Goal: Communication & Community: Answer question/provide support

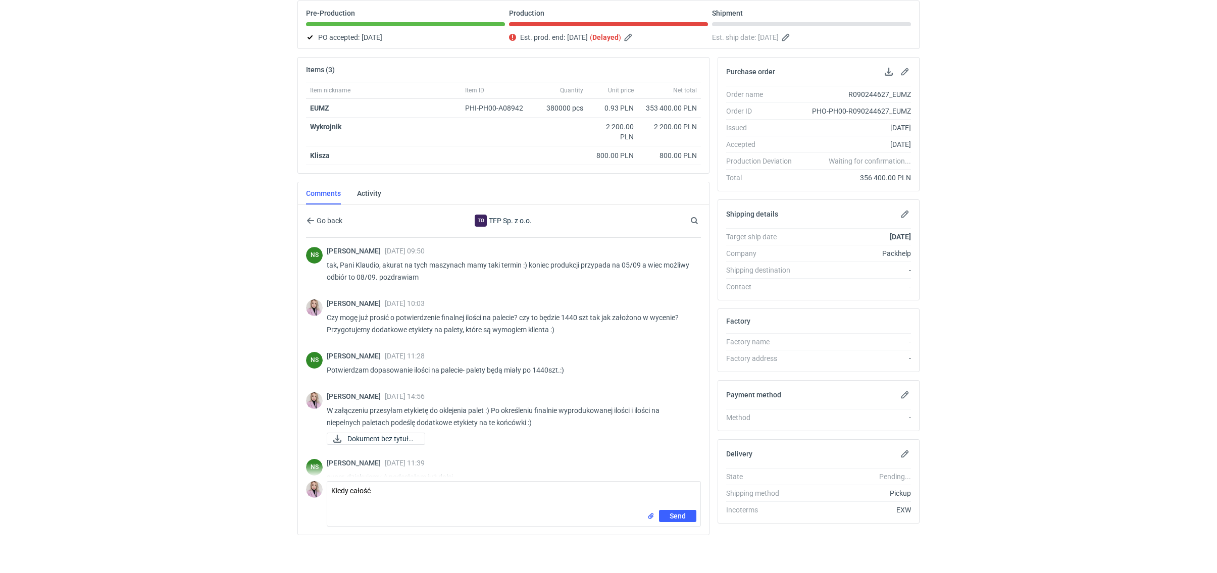
scroll to position [914, 0]
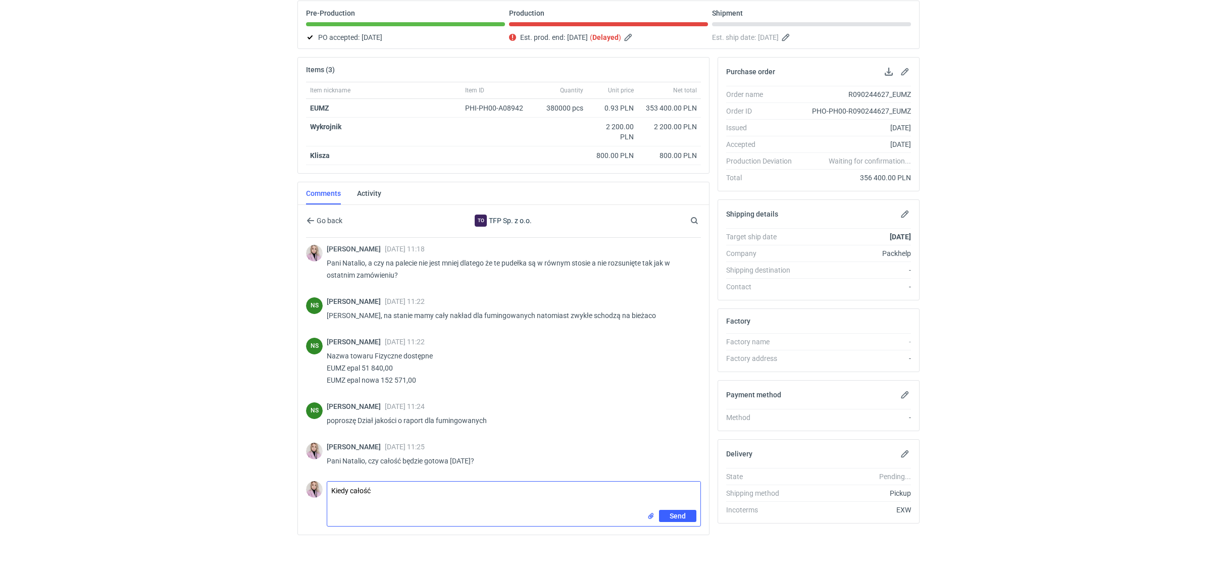
click at [439, 492] on textarea "Kiedy całość" at bounding box center [513, 496] width 373 height 28
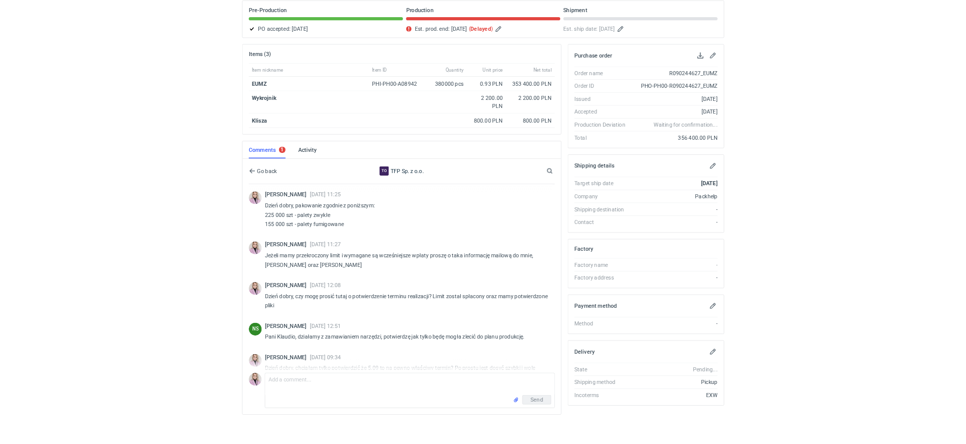
scroll to position [1176, 0]
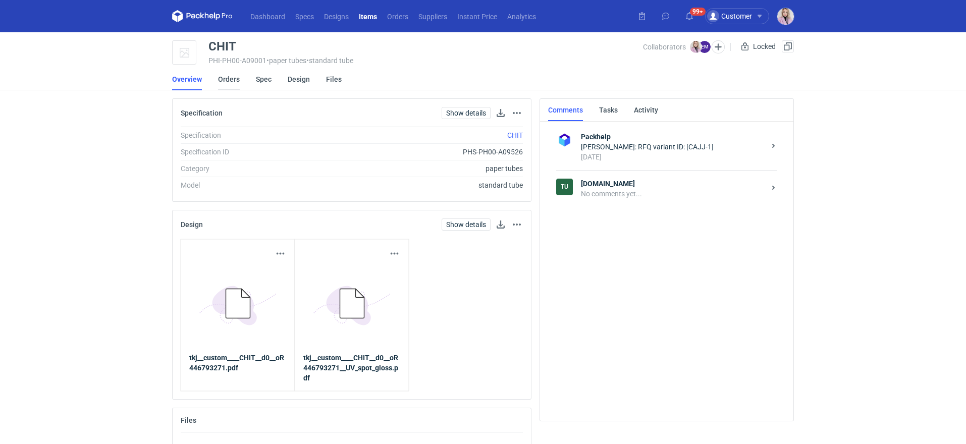
click at [231, 83] on link "Orders" at bounding box center [229, 79] width 22 height 22
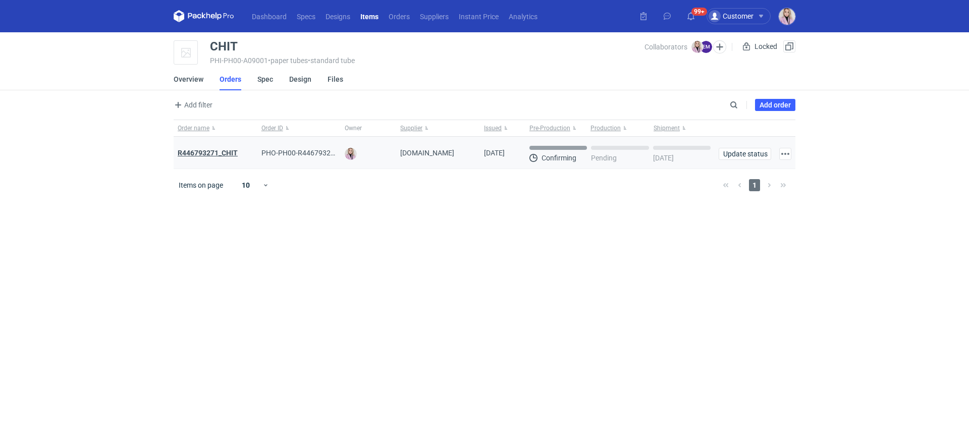
click at [214, 154] on strong "R446793271_CHIT" at bounding box center [208, 153] width 60 height 8
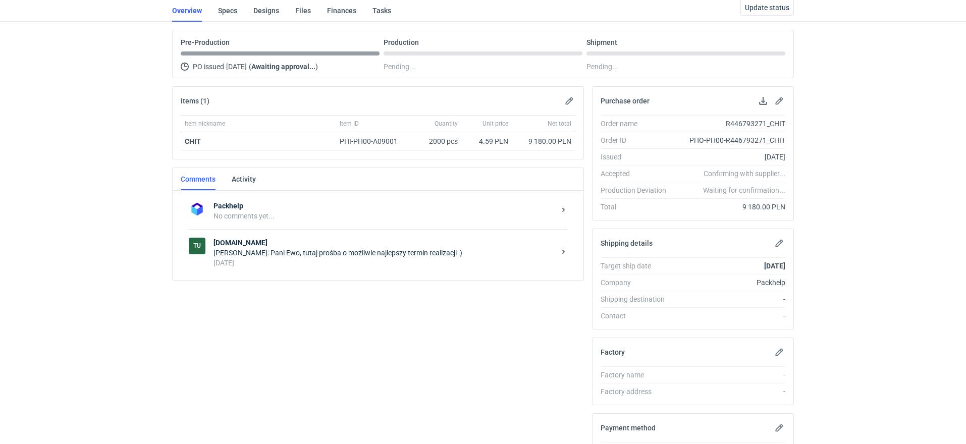
click at [273, 263] on div "6 days ago" at bounding box center [385, 263] width 342 height 10
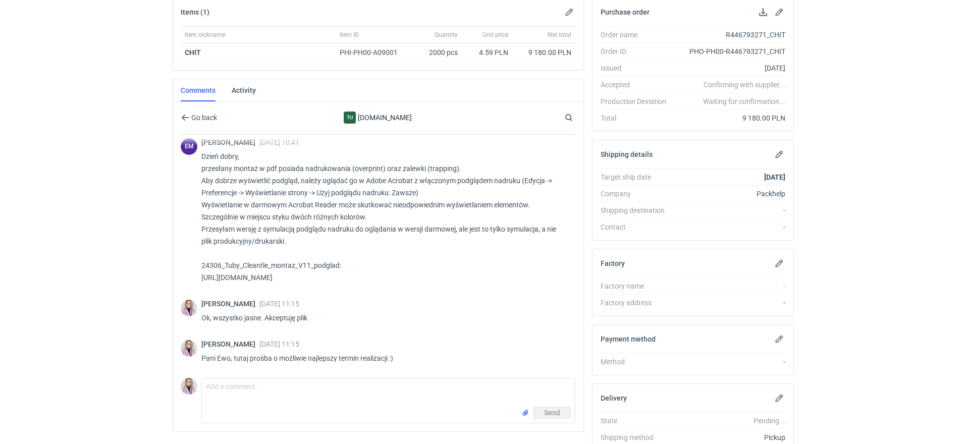
scroll to position [171, 0]
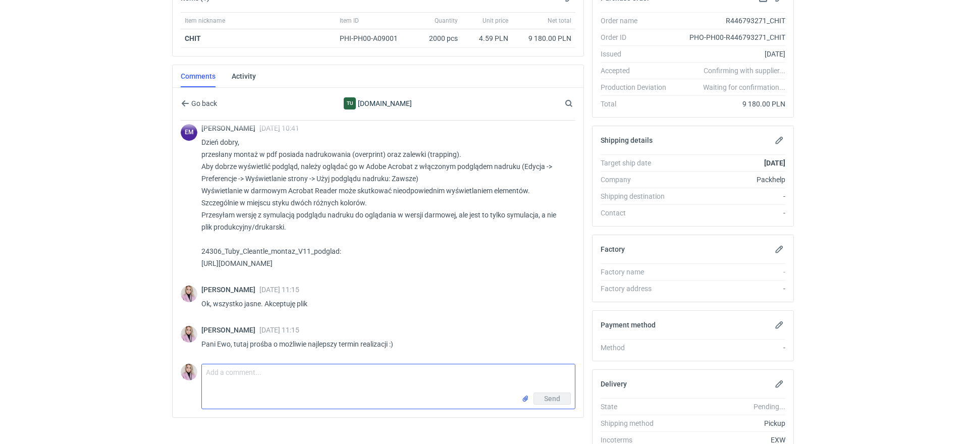
click at [244, 385] on textarea "Comment message" at bounding box center [388, 378] width 373 height 28
type textarea "Dzień dobry, prośba o potwierdzenie terminu realizacji zamówienia"
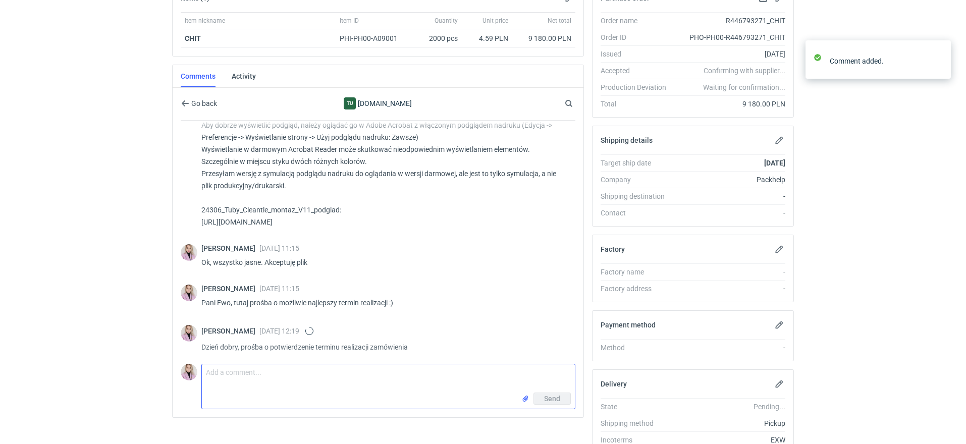
scroll to position [480, 0]
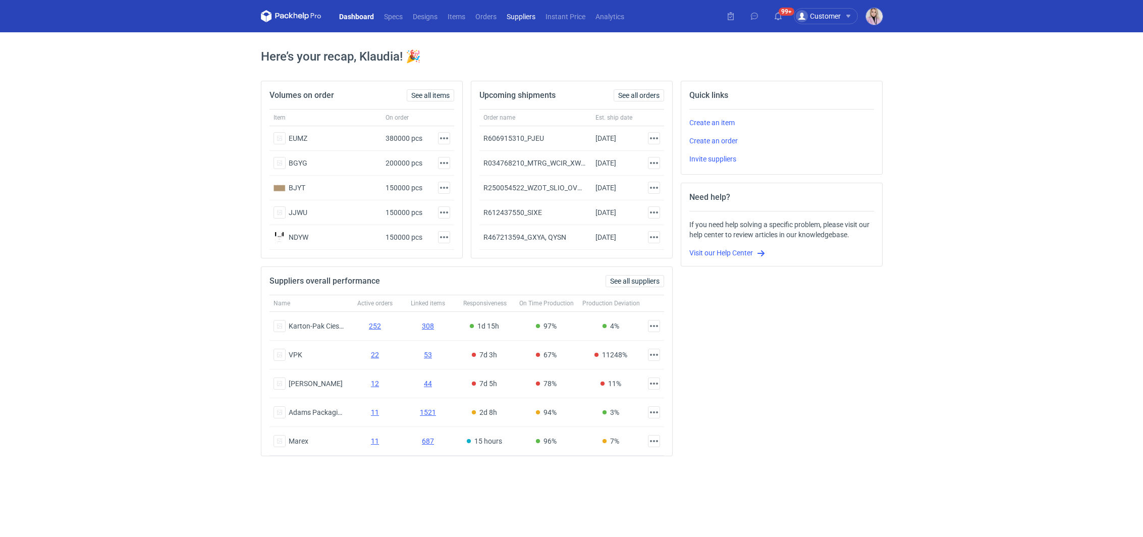
click at [522, 15] on link "Suppliers" at bounding box center [521, 16] width 39 height 12
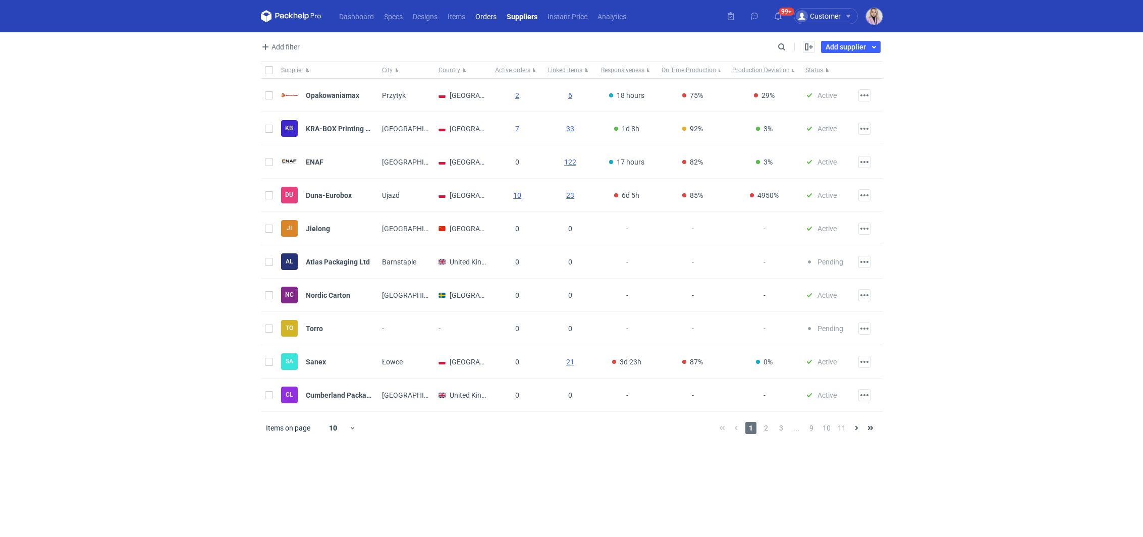
click at [496, 22] on link "Orders" at bounding box center [486, 16] width 31 height 12
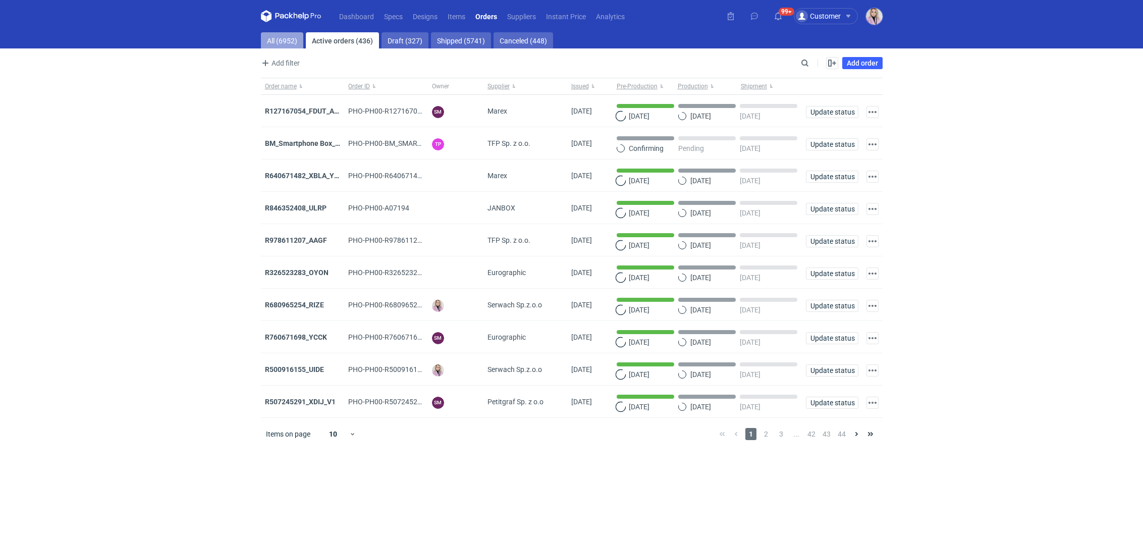
click at [277, 38] on link "All (6952)" at bounding box center [282, 40] width 42 height 16
click at [801, 63] on input "Search" at bounding box center [761, 63] width 100 height 12
click at [802, 63] on input "Search" at bounding box center [761, 63] width 100 height 12
paste input "YKRY"
type input "YKRY"
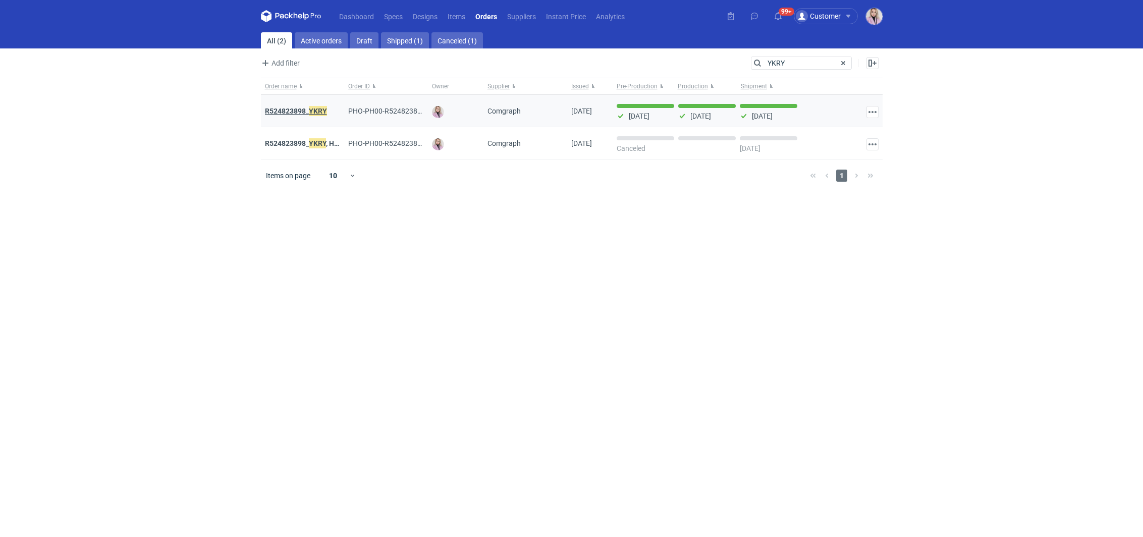
click at [299, 112] on strong "R524823898_ YKRY" at bounding box center [296, 111] width 62 height 11
click at [300, 112] on strong "R524823898_ YKRY" at bounding box center [296, 111] width 62 height 11
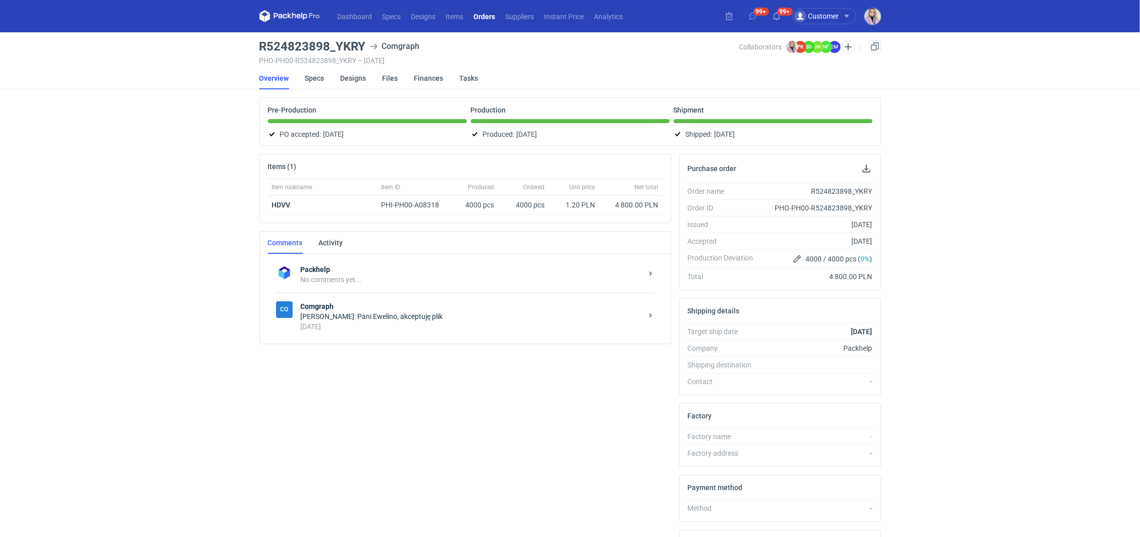
click at [378, 302] on strong "Comgraph" at bounding box center [472, 306] width 342 height 10
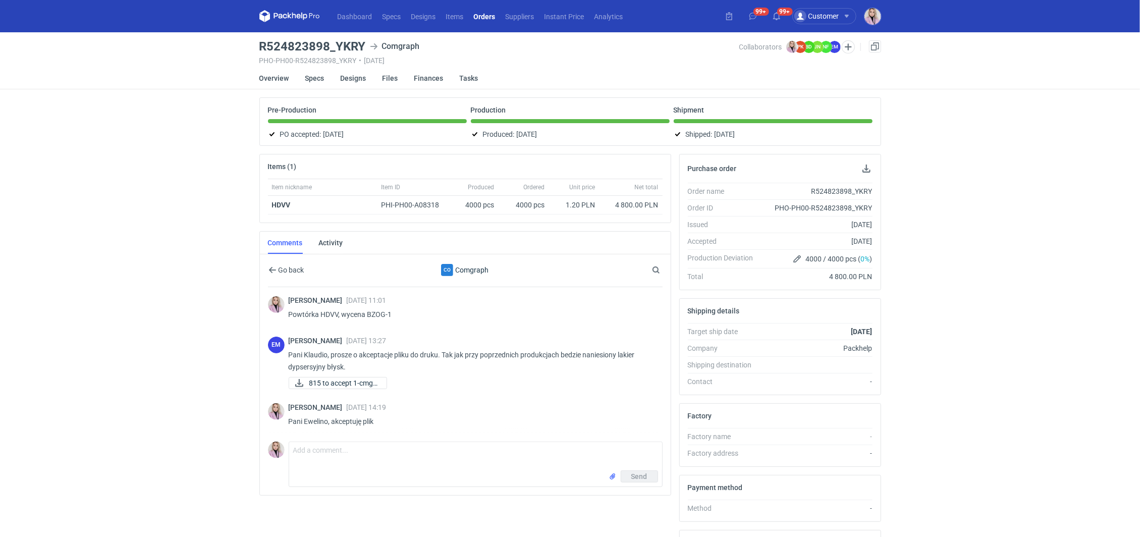
click at [252, 316] on div "Dashboard Specs Designs Items Orders Suppliers Instant Price Analytics 99+ 99+ …" at bounding box center [570, 268] width 1140 height 537
click at [303, 40] on h3 "R524823898_YKRY" at bounding box center [312, 46] width 107 height 12
copy h3 "R524823898_YKRY"
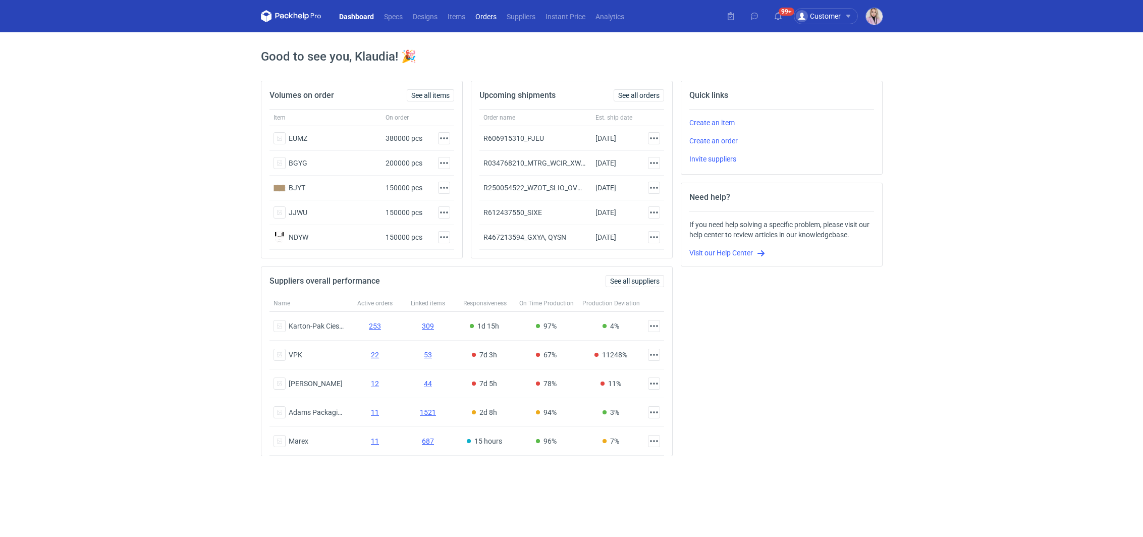
click at [484, 19] on link "Orders" at bounding box center [486, 16] width 31 height 12
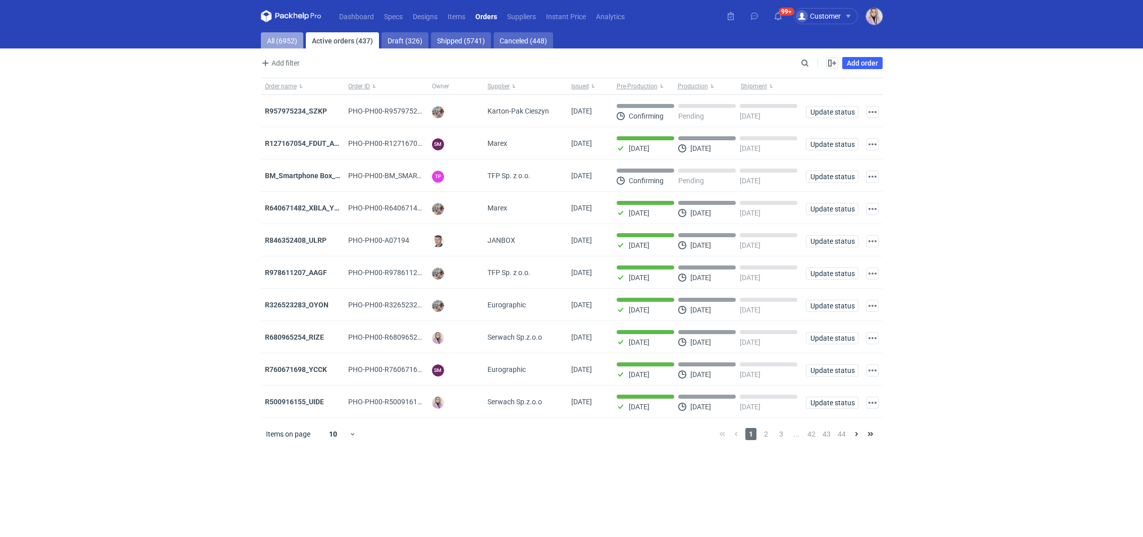
click at [290, 41] on link "All (6952)" at bounding box center [282, 40] width 42 height 16
click at [809, 61] on input "Search" at bounding box center [761, 63] width 100 height 12
paste input "QYSN"
type input "QYSN"
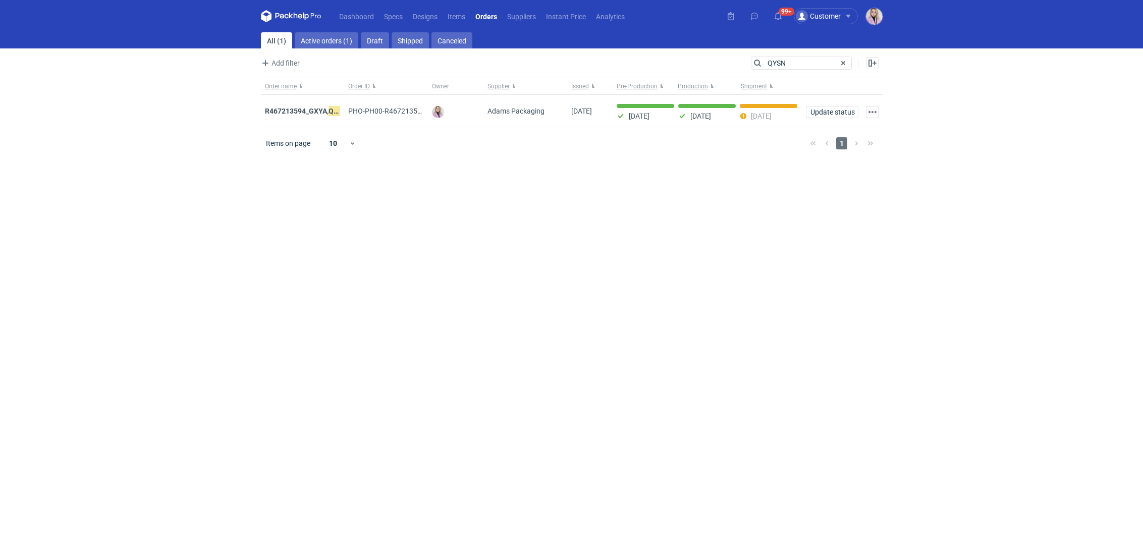
click at [296, 109] on strong "R467213594_GXYA, QYSN" at bounding box center [306, 111] width 83 height 11
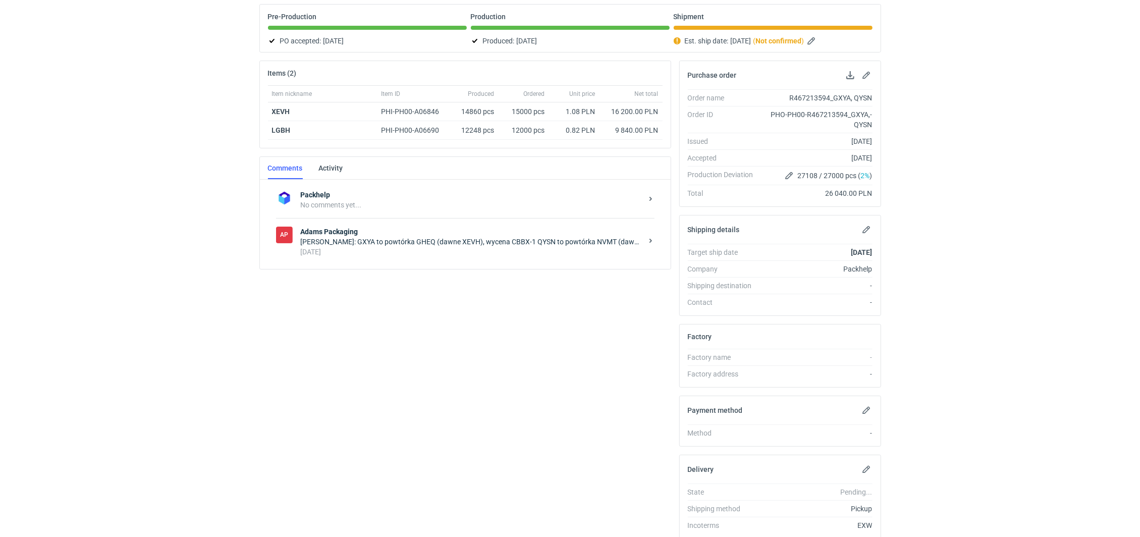
scroll to position [107, 0]
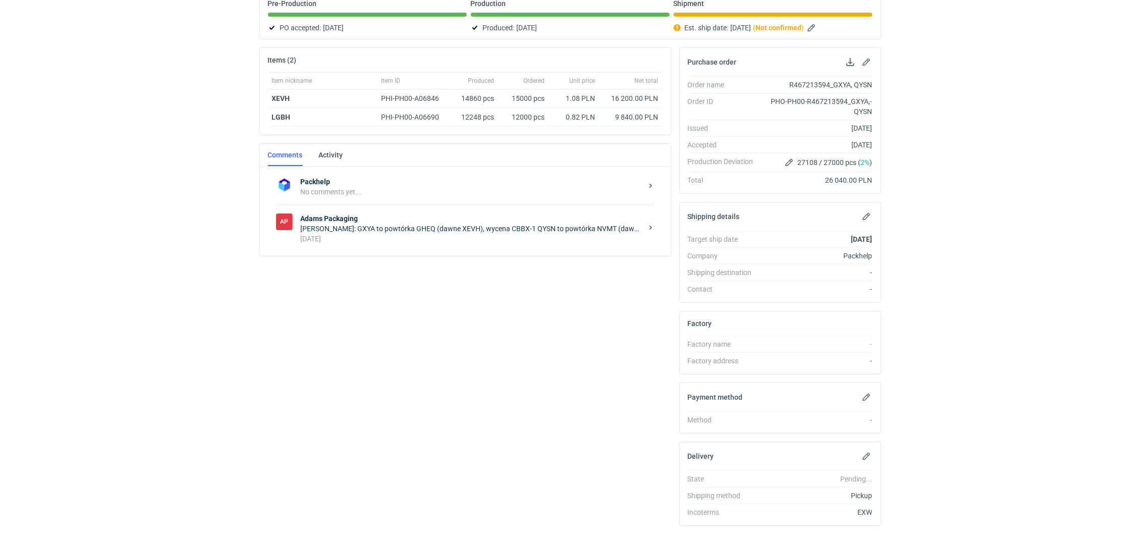
click at [388, 236] on div "14 days ago" at bounding box center [472, 239] width 342 height 10
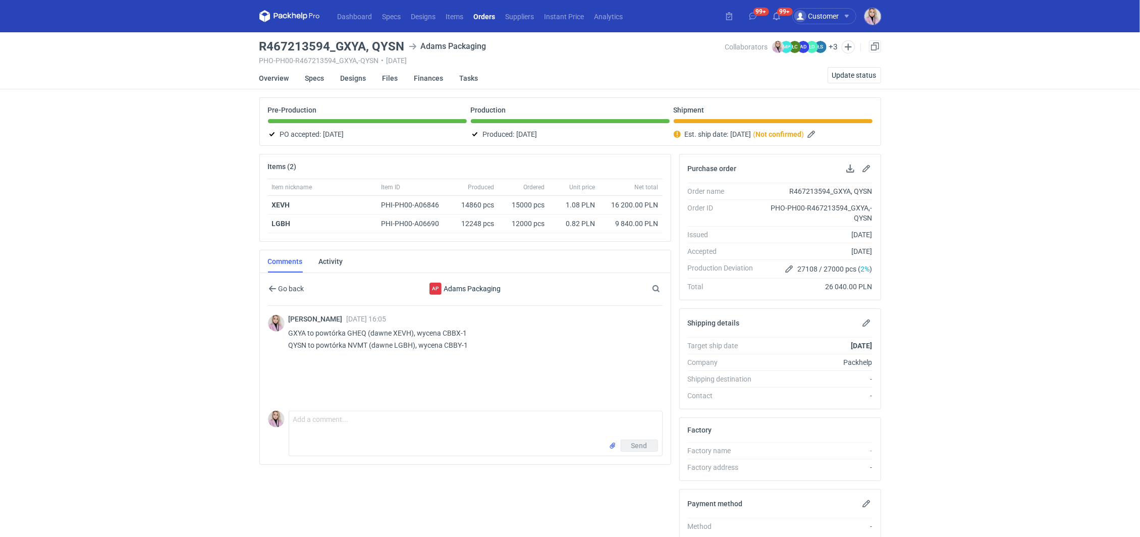
click at [482, 21] on link "Orders" at bounding box center [485, 16] width 32 height 12
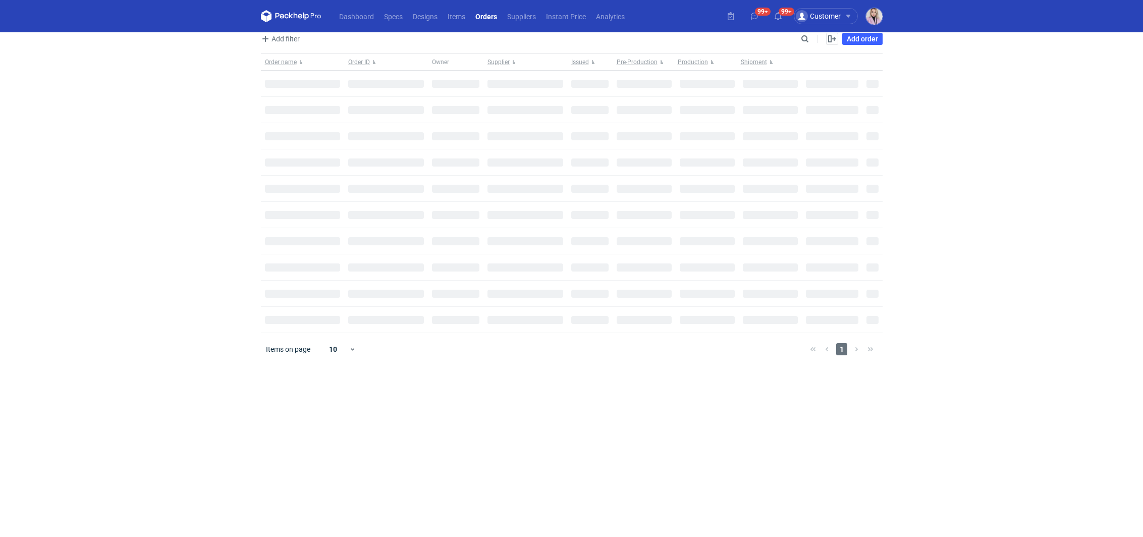
click at [484, 14] on link "Orders" at bounding box center [487, 16] width 32 height 12
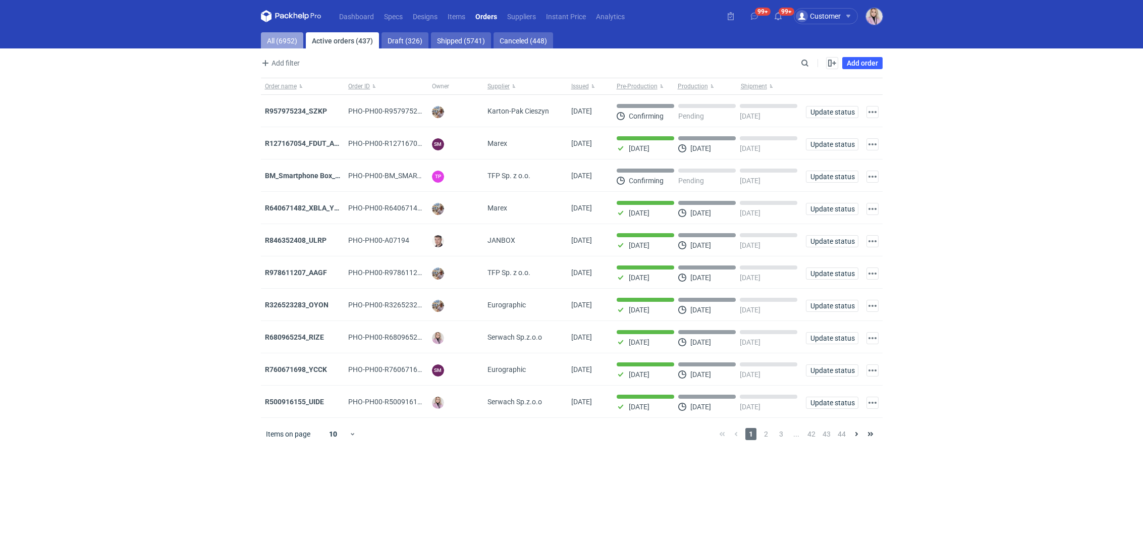
click at [274, 34] on link "All (6952)" at bounding box center [282, 40] width 42 height 16
click at [807, 60] on input "Search" at bounding box center [761, 63] width 100 height 12
click at [806, 62] on input "Search" at bounding box center [761, 63] width 100 height 12
paste input "EUMZ"
type input "EUMZ"
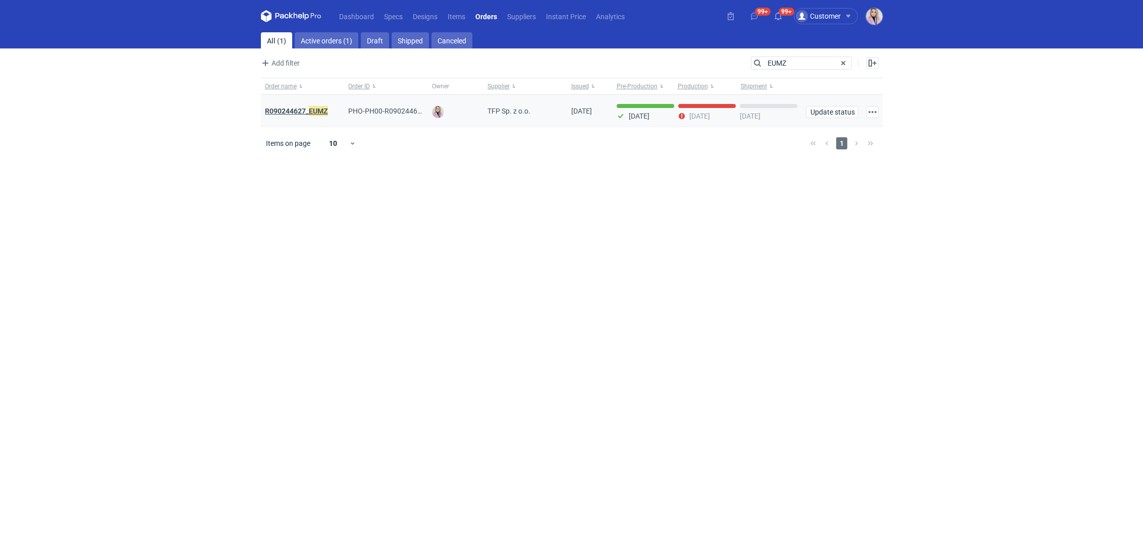
click at [305, 109] on strong "R090244627_ EUMZ" at bounding box center [296, 111] width 63 height 11
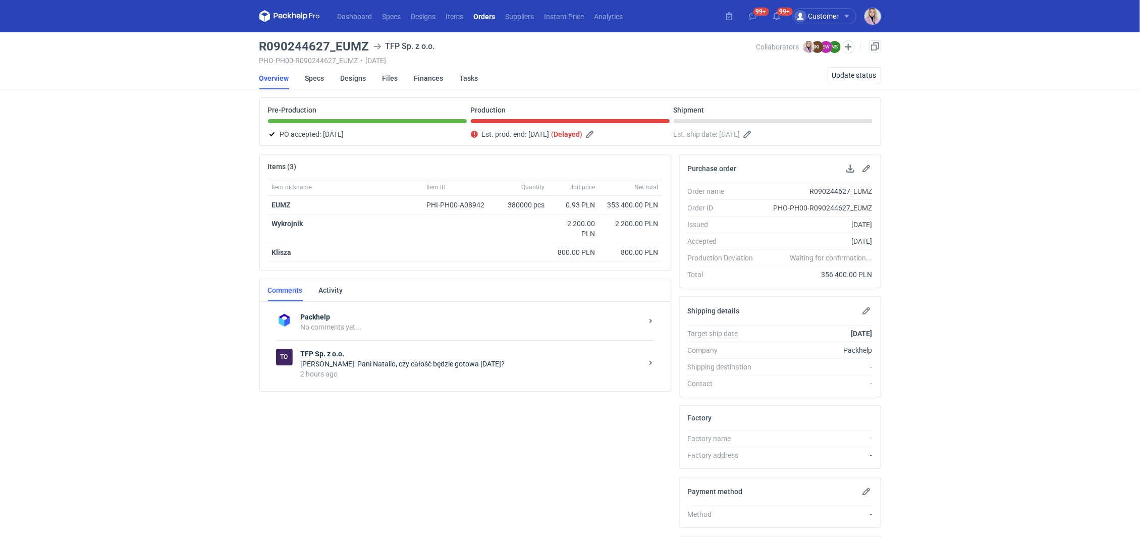
click at [399, 354] on strong "TFP Sp. z o.o." at bounding box center [472, 354] width 342 height 10
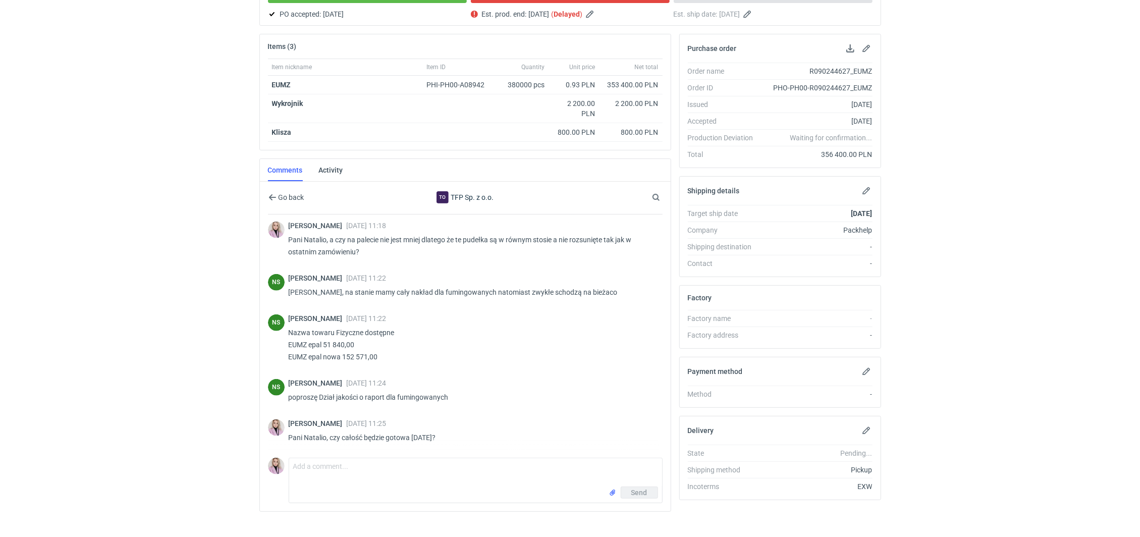
scroll to position [132, 0]
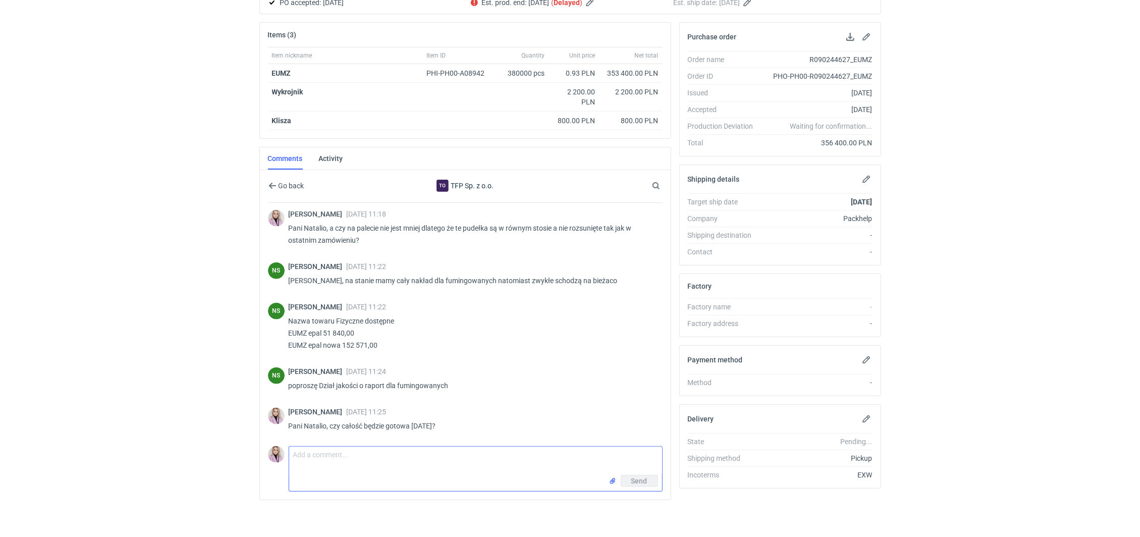
click at [302, 458] on textarea "Comment message" at bounding box center [475, 461] width 373 height 28
type textarea "Pani Na"
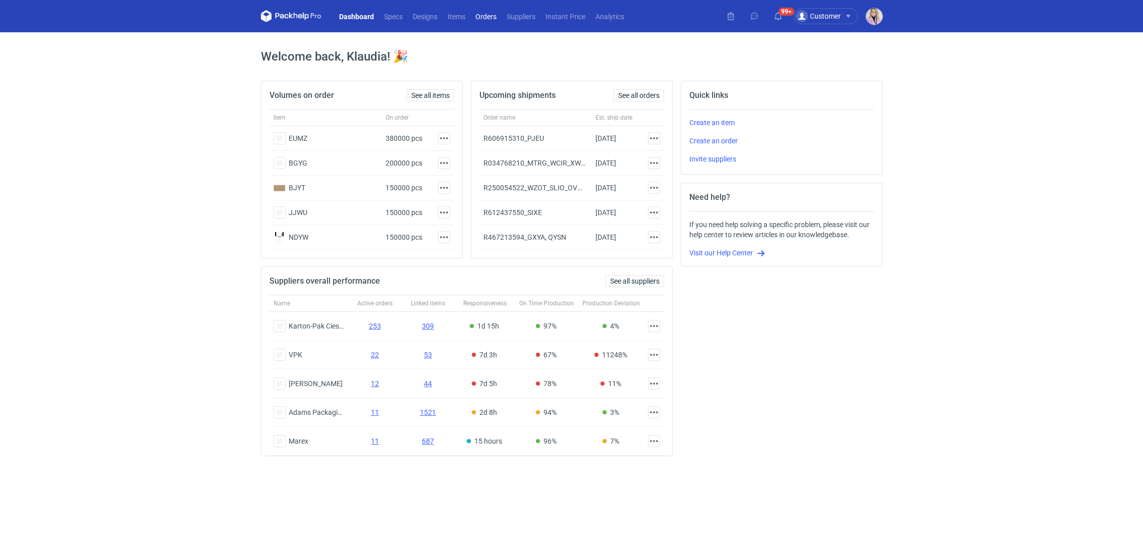
click at [485, 16] on link "Orders" at bounding box center [486, 16] width 31 height 12
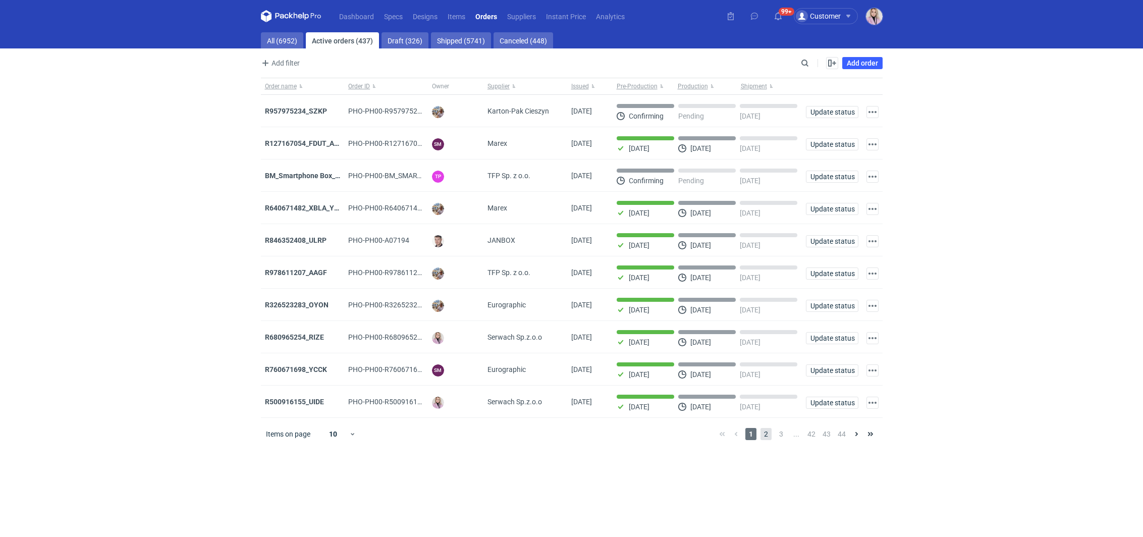
click at [764, 431] on span "2" at bounding box center [766, 434] width 11 height 12
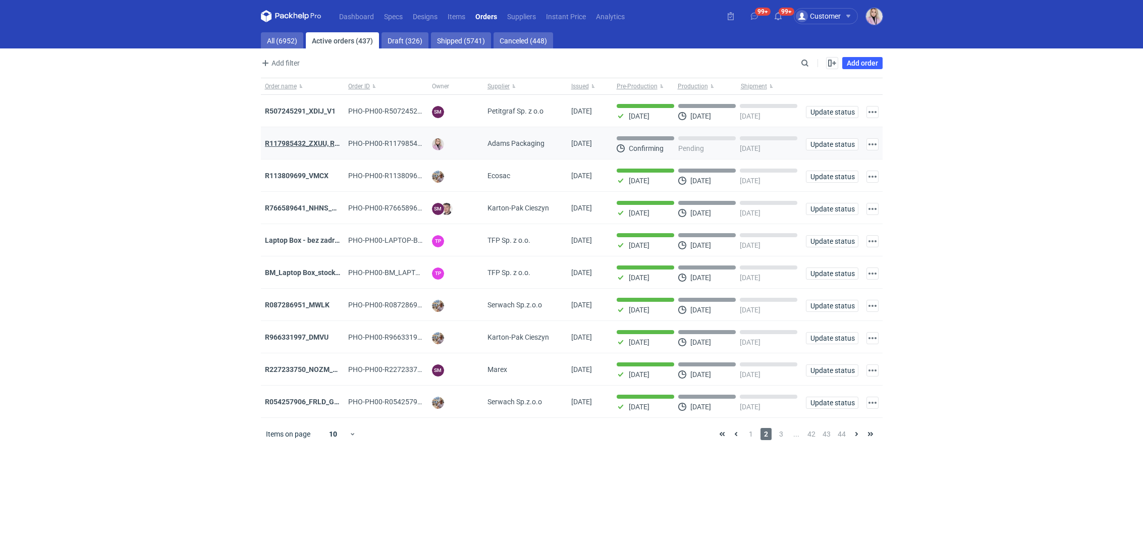
click at [299, 146] on div "R117985432_ZXUU, RNMV, VLQR" at bounding box center [303, 143] width 76 height 10
click at [311, 138] on div "R117985432_ZXUU, RNMV, VLQR" at bounding box center [303, 143] width 76 height 10
click at [303, 142] on strong "R117985432_ZXUU, RNMV, VLQR" at bounding box center [318, 143] width 106 height 8
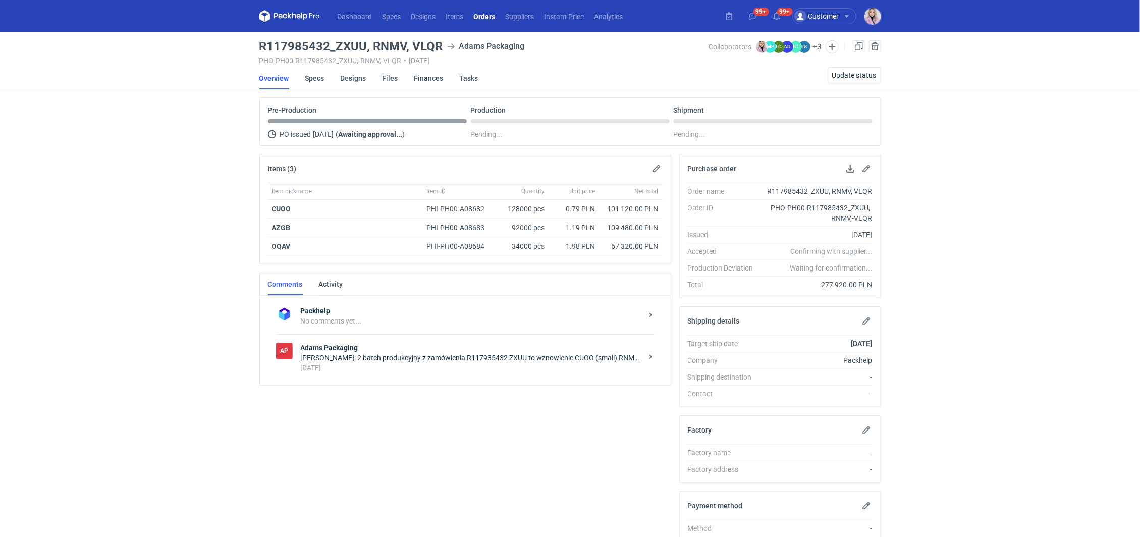
click at [413, 358] on div "[PERSON_NAME]: 2 batch produkcyjny z zamówienia R117985432 ZXUU to wznowienie C…" at bounding box center [472, 358] width 342 height 10
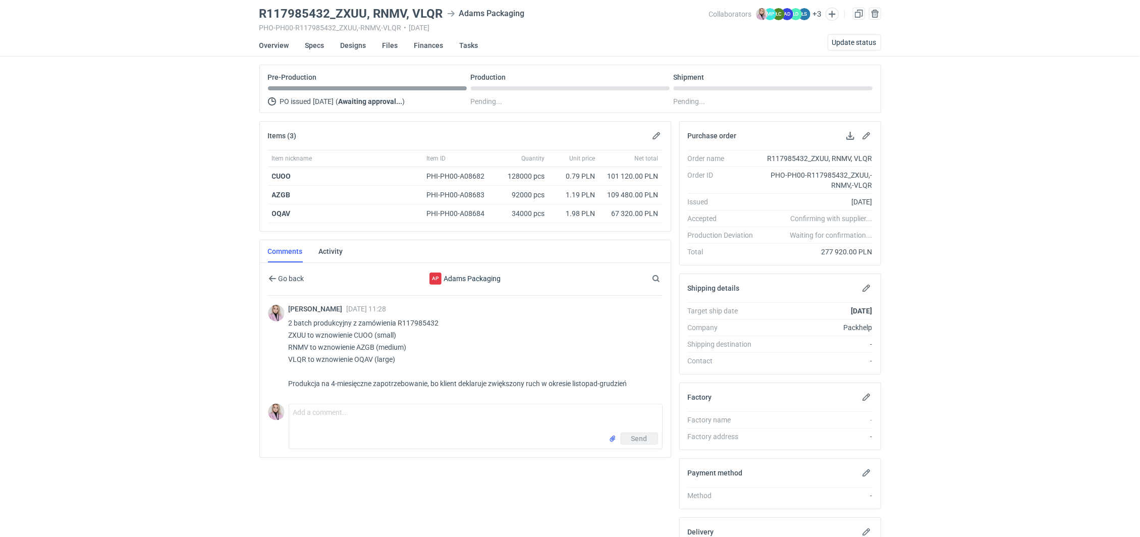
scroll to position [34, 0]
click at [341, 420] on textarea "Comment message" at bounding box center [475, 417] width 373 height 28
type textarea "C"
type textarea "Prośba o potwierdzenie przyjęcia zamówienia :) pierwszy odbiór z tej partii będ…"
